Goal: Task Accomplishment & Management: Complete application form

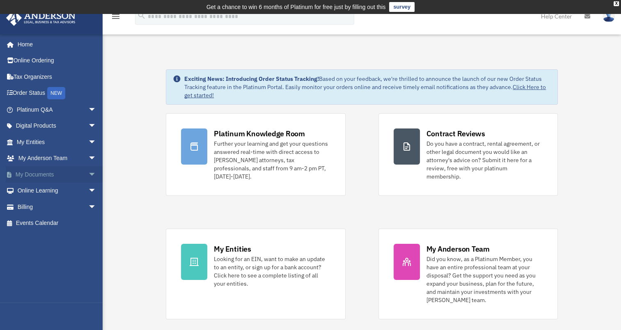
click at [88, 173] on span "arrow_drop_down" at bounding box center [96, 174] width 16 height 17
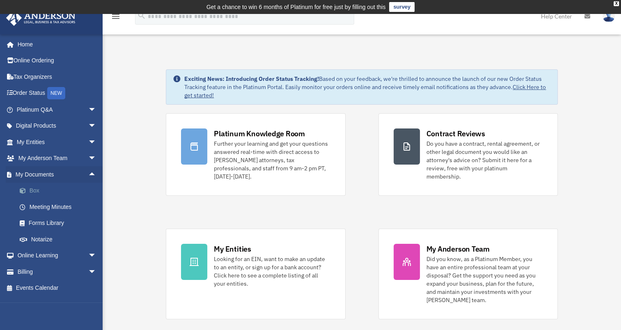
click at [37, 192] on link "Box" at bounding box center [59, 191] width 97 height 16
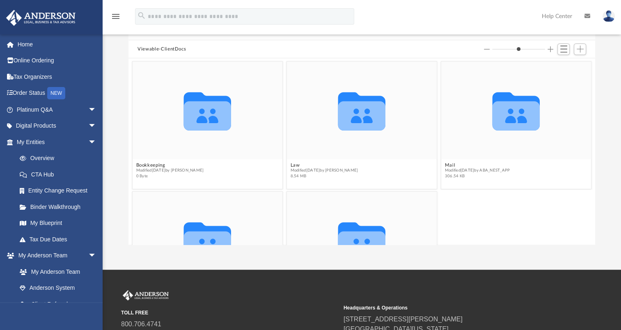
drag, startPoint x: 506, startPoint y: 49, endPoint x: 524, endPoint y: 47, distance: 17.4
type input "*"
click at [524, 47] on input "Column size" at bounding box center [518, 49] width 53 height 6
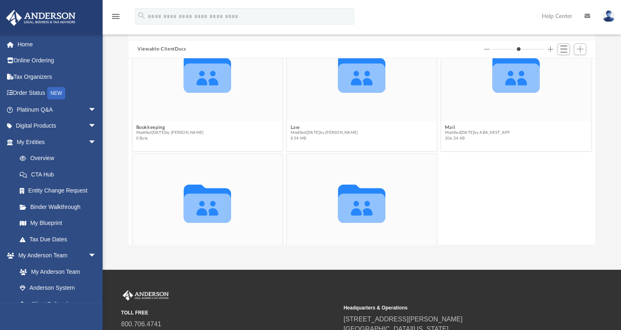
scroll to position [77, 0]
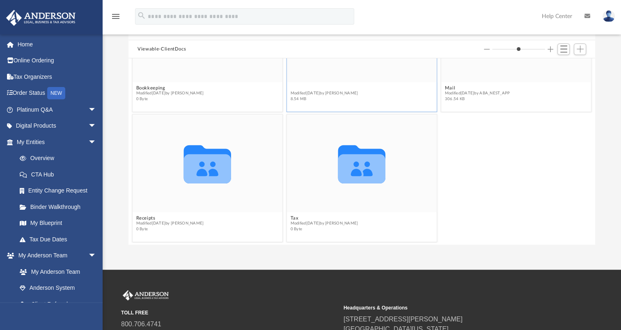
click at [345, 87] on button "Law" at bounding box center [325, 87] width 68 height 5
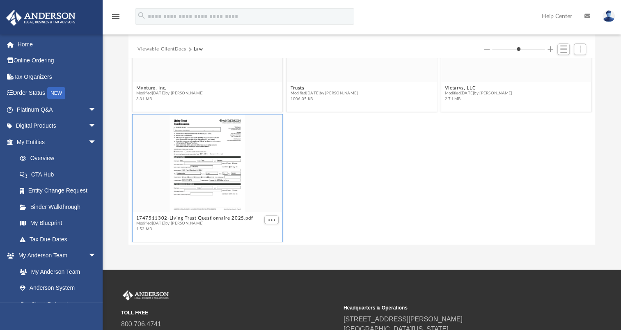
click at [222, 176] on div "grid" at bounding box center [208, 162] width 150 height 97
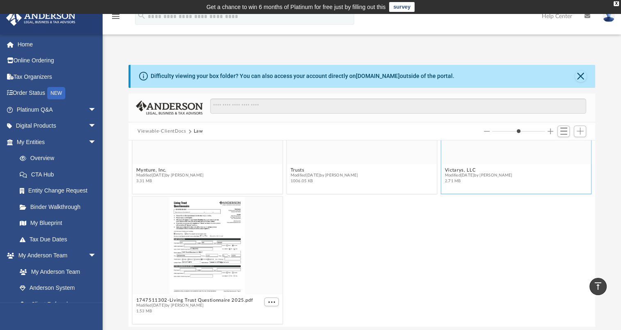
scroll to position [0, 0]
click at [336, 179] on span "1006.05 KB" at bounding box center [325, 181] width 68 height 5
click at [200, 301] on button "1747511302-Living Trust Questionnaire 2025.pdf" at bounding box center [194, 300] width 117 height 5
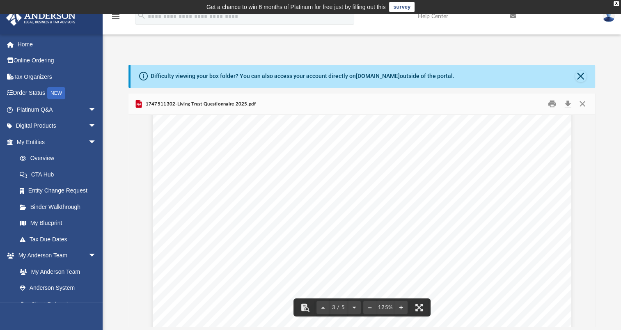
scroll to position [1190, 0]
click at [179, 215] on div "[PERSON_NAME] LEGAL, BUSINESS & TAX ADVISORS | 800.706.4741 | REV03.20220512 Li…" at bounding box center [362, 310] width 419 height 542
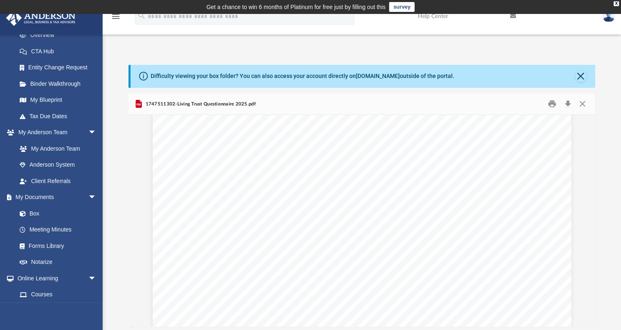
scroll to position [0, 0]
click at [580, 74] on button "Close" at bounding box center [580, 76] width 11 height 11
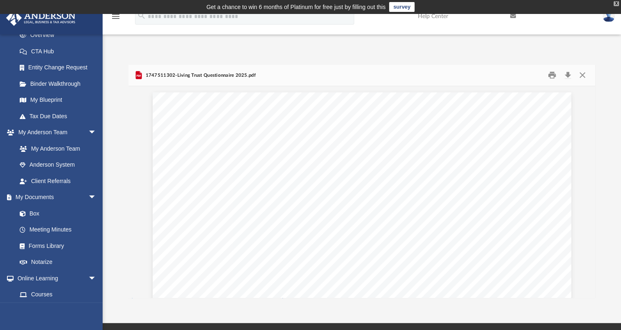
click at [616, 5] on div "X" at bounding box center [616, 3] width 5 height 5
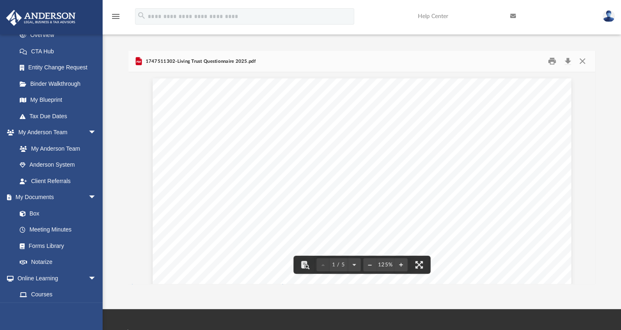
click at [114, 16] on icon "menu" at bounding box center [116, 16] width 10 height 10
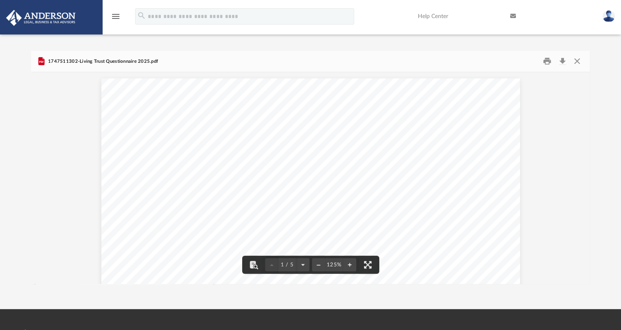
scroll to position [180, 552]
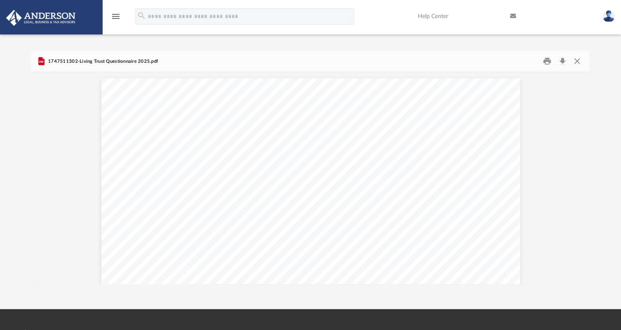
click at [115, 16] on icon "menu" at bounding box center [116, 16] width 10 height 10
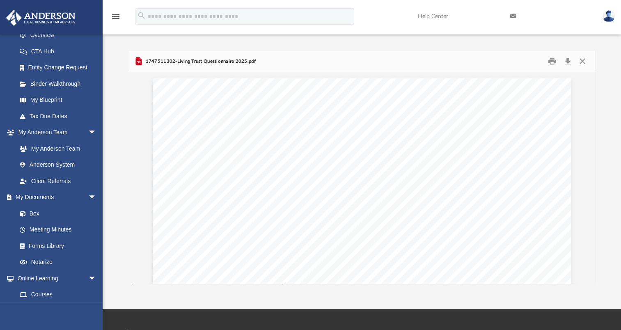
scroll to position [180, 460]
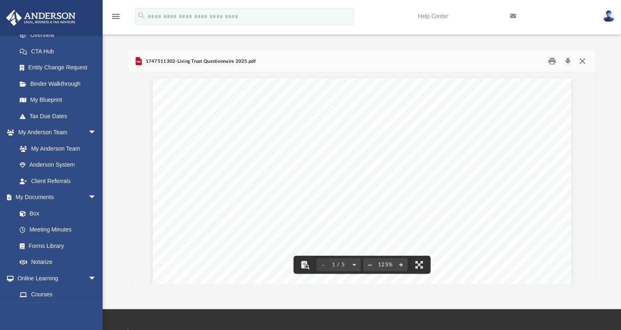
click at [581, 61] on button "Close" at bounding box center [582, 61] width 15 height 13
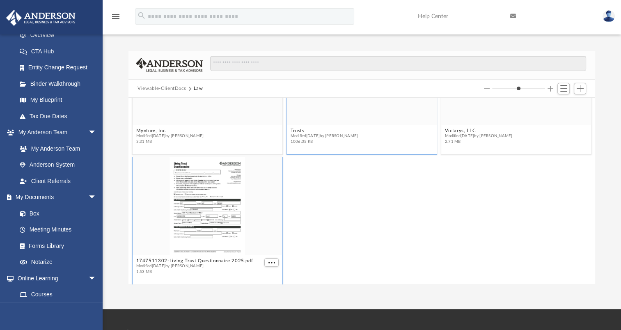
click at [346, 138] on span "Modified [DATE] by [PERSON_NAME]" at bounding box center [325, 135] width 68 height 5
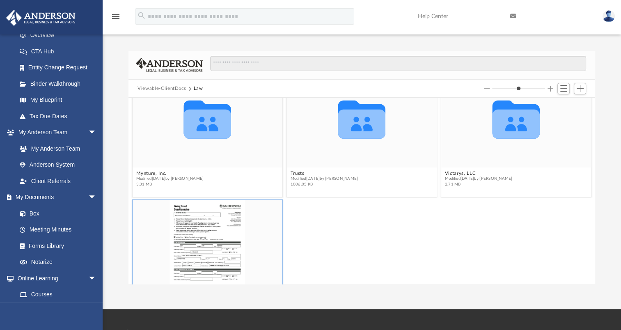
scroll to position [0, 0]
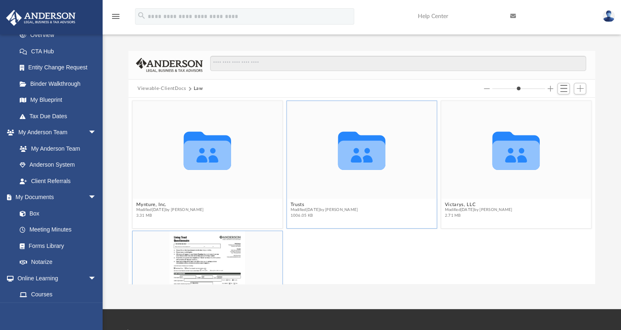
drag, startPoint x: 352, startPoint y: 156, endPoint x: 358, endPoint y: 157, distance: 6.2
click at [353, 156] on icon "grid" at bounding box center [362, 150] width 48 height 38
click at [345, 213] on span "1006.05 KB" at bounding box center [325, 215] width 68 height 5
click at [345, 207] on span "Modified [DATE] by [PERSON_NAME]" at bounding box center [325, 209] width 68 height 5
click at [345, 206] on div "Trusts Modified [DATE] by [PERSON_NAME] 1006.05 KB" at bounding box center [325, 210] width 68 height 16
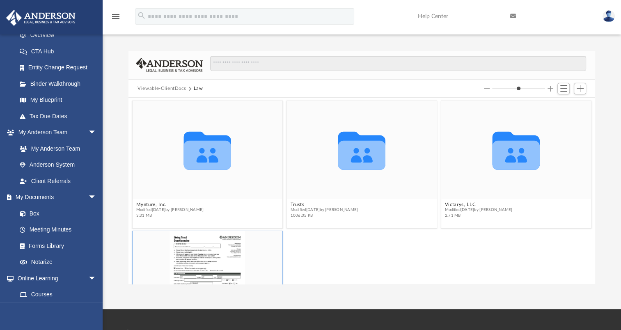
drag, startPoint x: 345, startPoint y: 205, endPoint x: 356, endPoint y: 250, distance: 46.5
click at [353, 240] on div "1747511302-Living Trust Questionnaire 2025.pdf Modified [DATE] by [PERSON_NAME]…" at bounding box center [361, 294] width 463 height 131
click at [480, 207] on span "Modified [DATE] by [PERSON_NAME]" at bounding box center [479, 209] width 68 height 5
click at [480, 206] on button "Victarys, LLC" at bounding box center [479, 204] width 68 height 5
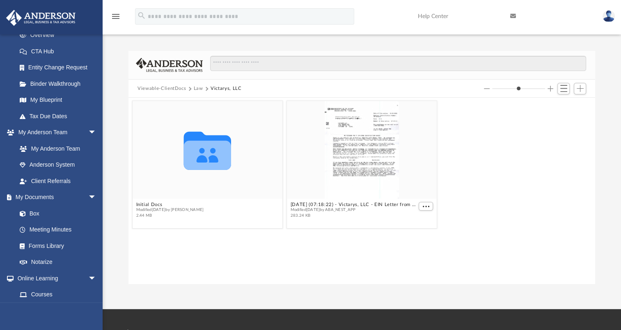
click at [169, 87] on button "Viewable-ClientDocs" at bounding box center [161, 88] width 48 height 7
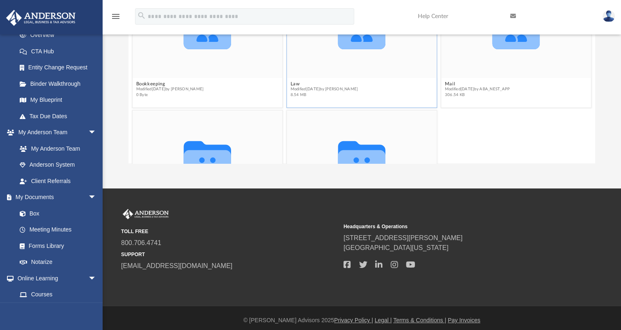
scroll to position [82, 0]
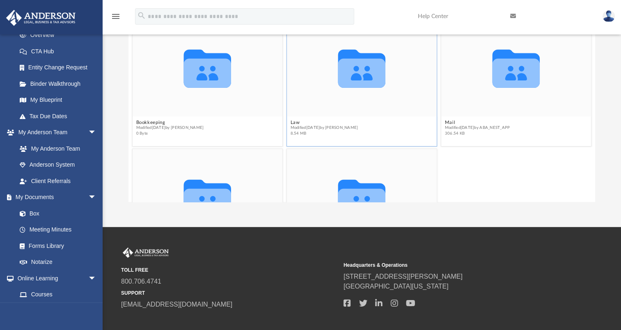
click at [357, 88] on icon "Collaborated Folder" at bounding box center [362, 68] width 90 height 58
click at [359, 116] on figure "Collaborated Folder Law Modified [DATE] by [PERSON_NAME] 8.54 MB" at bounding box center [362, 79] width 150 height 120
click at [360, 116] on figure "Collaborated Folder Law Modified [DATE] by [PERSON_NAME] 8.54 MB" at bounding box center [362, 79] width 150 height 120
click at [358, 124] on button "Law" at bounding box center [325, 122] width 68 height 5
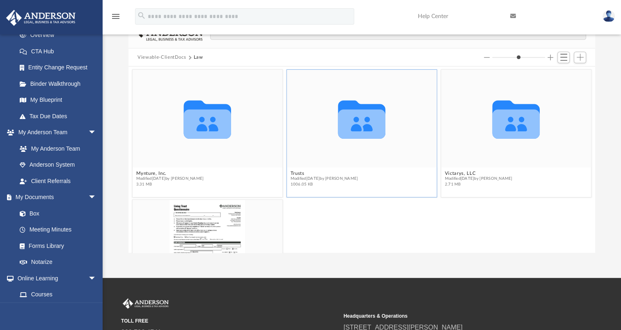
scroll to position [0, 0]
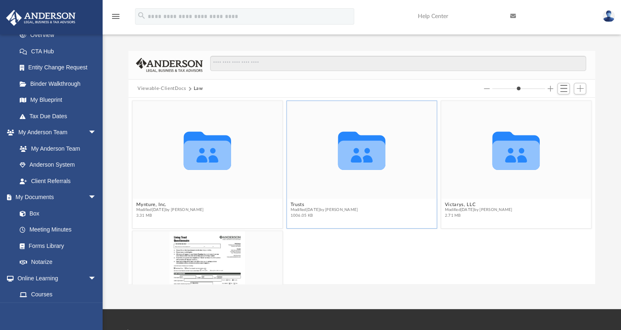
click at [340, 173] on icon "Collaborated Folder" at bounding box center [362, 150] width 90 height 58
click at [340, 172] on icon "Collaborated Folder" at bounding box center [362, 150] width 90 height 58
drag, startPoint x: 340, startPoint y: 172, endPoint x: 376, endPoint y: 193, distance: 41.7
click at [376, 193] on div "Collaborated Folder" at bounding box center [362, 149] width 150 height 97
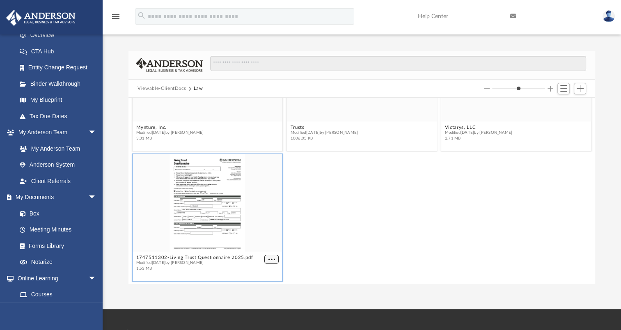
scroll to position [74, 0]
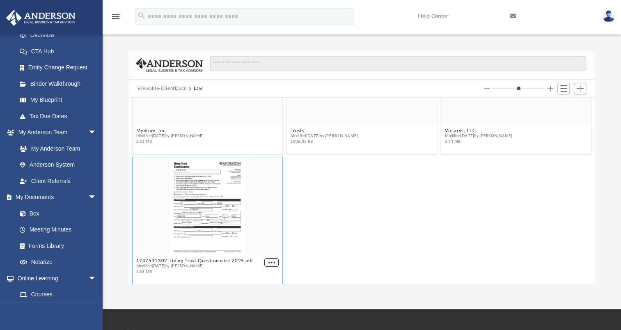
click at [268, 261] on span "More options" at bounding box center [271, 263] width 7 height 4
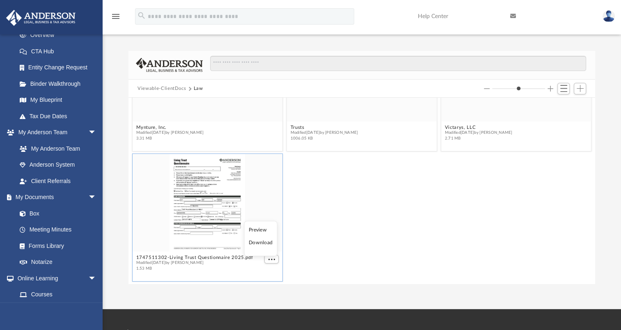
drag, startPoint x: 337, startPoint y: 238, endPoint x: 341, endPoint y: 236, distance: 5.2
click at [338, 238] on div "1747511302-Living Trust Questionnaire 2025.pdf Modified [DATE] by [PERSON_NAME]…" at bounding box center [361, 217] width 463 height 131
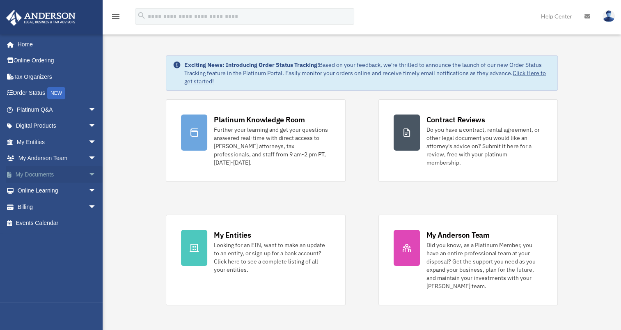
click at [88, 172] on span "arrow_drop_down" at bounding box center [96, 174] width 16 height 17
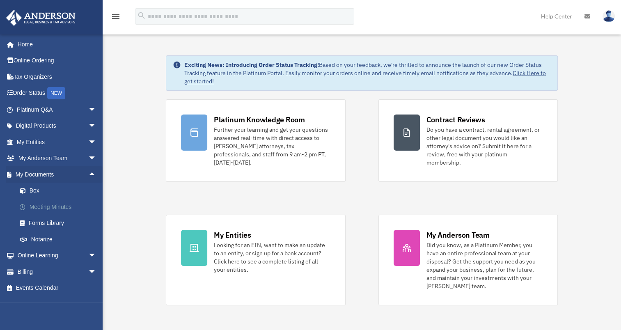
click at [47, 202] on link "Meeting Minutes" at bounding box center [59, 207] width 97 height 16
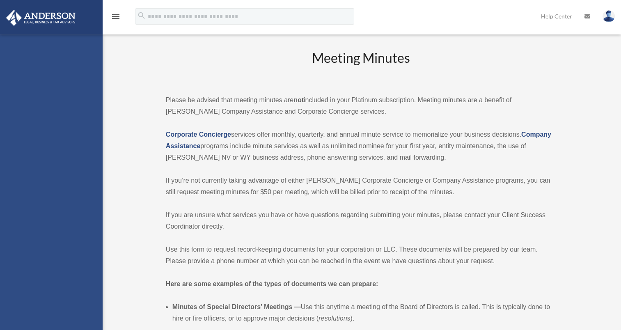
click at [54, 206] on div "hansen.lori2015@gmail.com Sign Out hansen.lori2015@gmail.com Home Online Orderi…" at bounding box center [51, 199] width 103 height 330
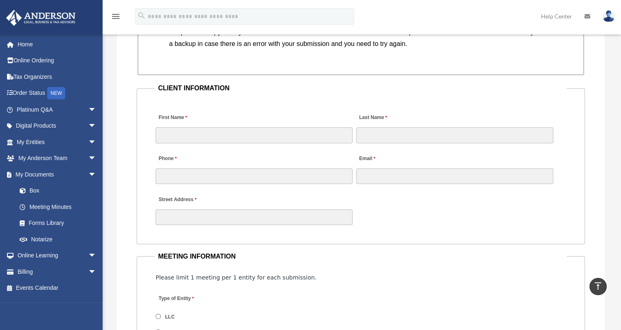
scroll to position [780, 0]
click at [258, 130] on input "First Name" at bounding box center [254, 135] width 197 height 16
type input "****"
type input "******"
type input "**********"
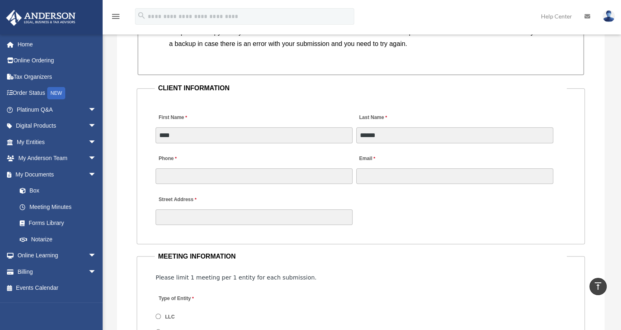
type input "**********"
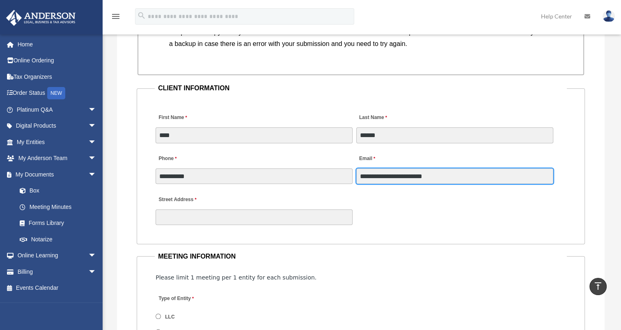
type input "**********"
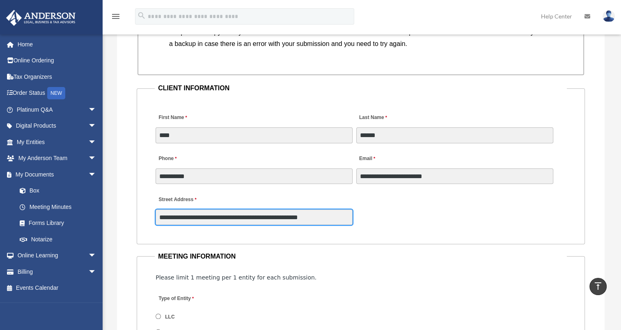
type input "*******"
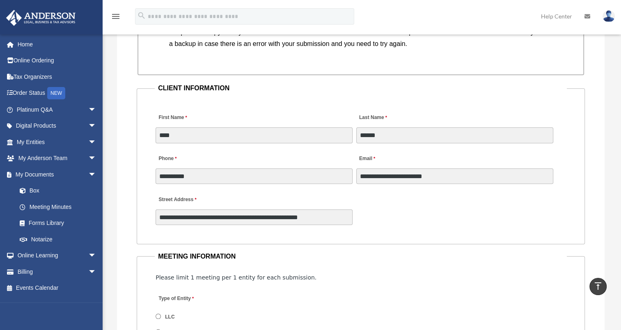
type input "*******"
type input "**********"
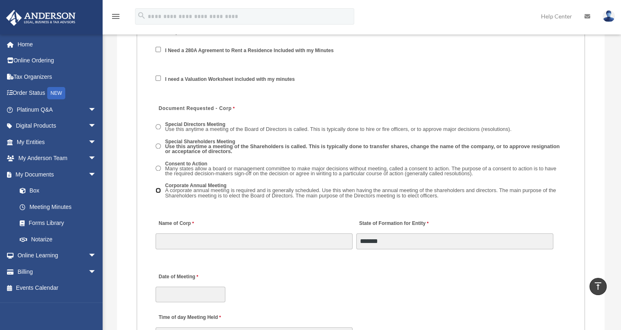
scroll to position [1190, 0]
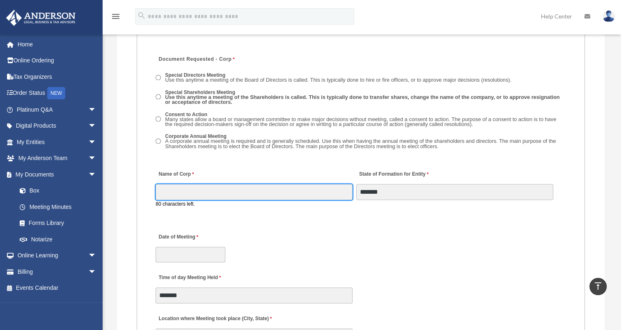
click at [254, 194] on input "Name of Corp" at bounding box center [254, 192] width 197 height 16
paste input "**********"
type input "**********"
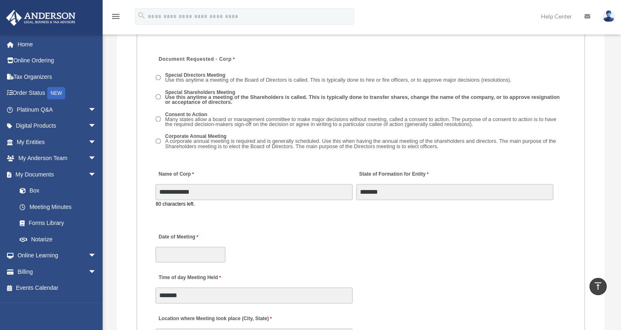
click at [419, 245] on div "Date of Meeting" at bounding box center [361, 245] width 412 height 36
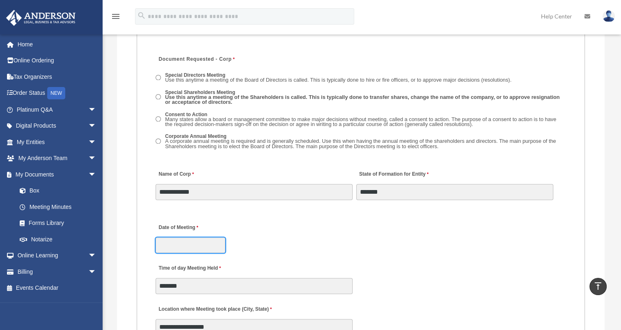
click at [205, 238] on input "Date of Meeting" at bounding box center [191, 245] width 70 height 16
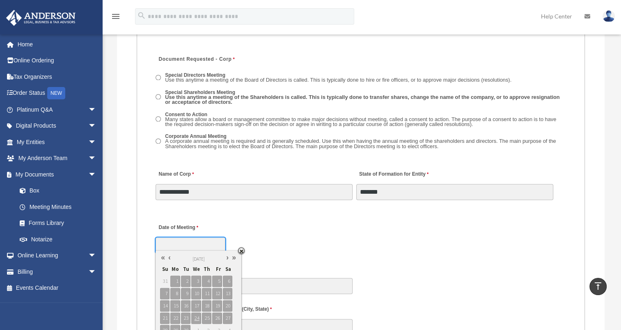
click at [230, 256] on link at bounding box center [227, 257] width 7 height 9
type input "**********"
click at [175, 314] on span "20" at bounding box center [174, 317] width 9 height 11
click at [373, 218] on div "**********" at bounding box center [361, 235] width 412 height 36
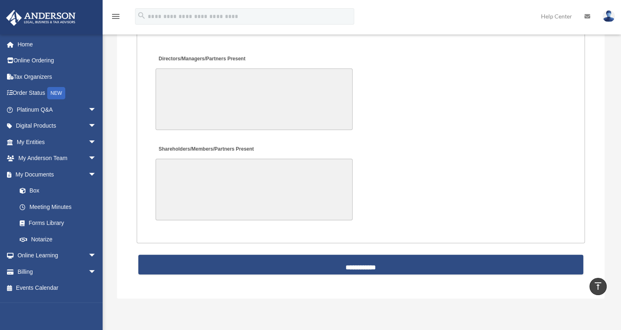
scroll to position [1929, 0]
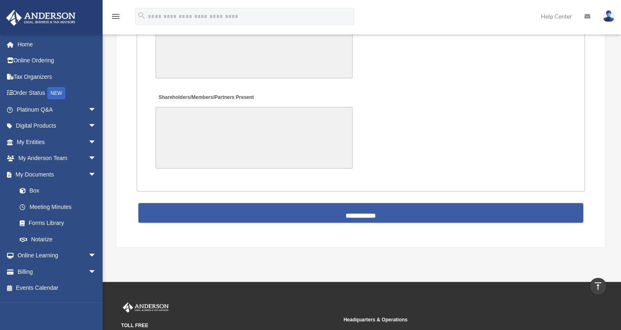
click at [356, 208] on input "**********" at bounding box center [360, 213] width 445 height 20
